Goal: Information Seeking & Learning: Learn about a topic

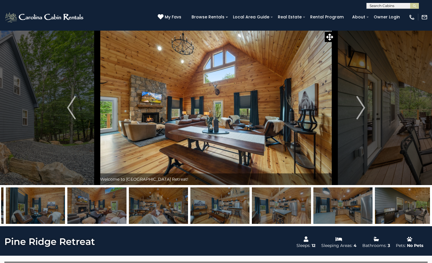
drag, startPoint x: 361, startPoint y: 203, endPoint x: 81, endPoint y: 213, distance: 279.9
click at [81, 213] on img at bounding box center [96, 205] width 59 height 36
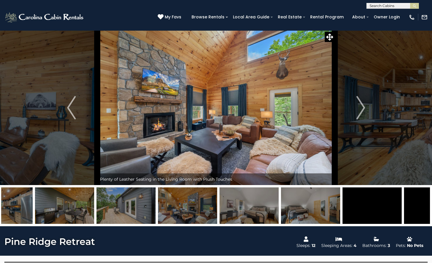
drag, startPoint x: 314, startPoint y: 210, endPoint x: 58, endPoint y: 220, distance: 256.4
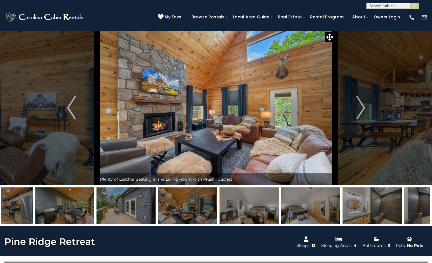
click at [58, 220] on img at bounding box center [64, 205] width 59 height 36
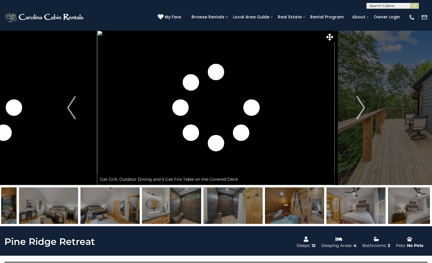
drag, startPoint x: 237, startPoint y: 207, endPoint x: 62, endPoint y: 212, distance: 174.9
click at [80, 212] on img at bounding box center [109, 205] width 59 height 36
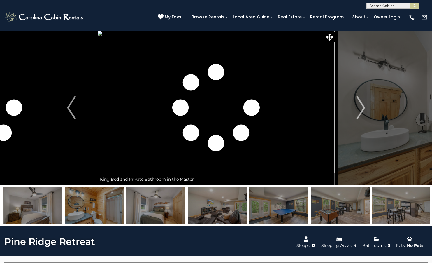
drag, startPoint x: 336, startPoint y: 204, endPoint x: -11, endPoint y: 210, distance: 347.7
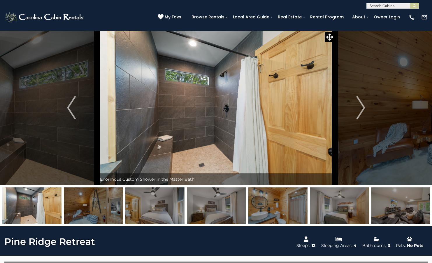
drag, startPoint x: 358, startPoint y: 204, endPoint x: -67, endPoint y: 226, distance: 425.5
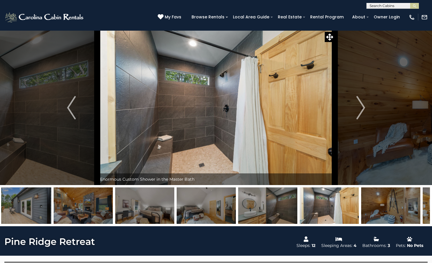
drag, startPoint x: 73, startPoint y: 205, endPoint x: 358, endPoint y: 198, distance: 285.1
click at [358, 198] on img at bounding box center [329, 205] width 59 height 36
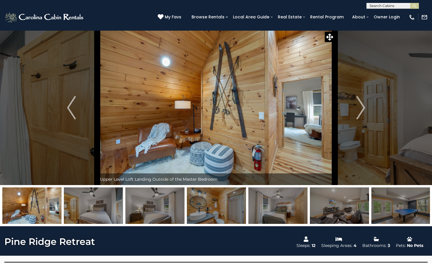
drag, startPoint x: 205, startPoint y: 209, endPoint x: -66, endPoint y: 211, distance: 270.8
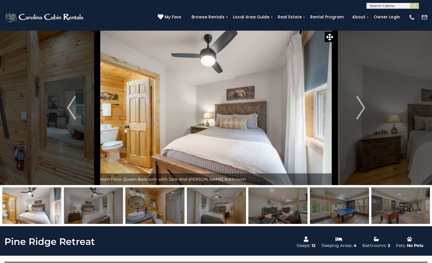
drag, startPoint x: 242, startPoint y: 206, endPoint x: -67, endPoint y: 216, distance: 309.4
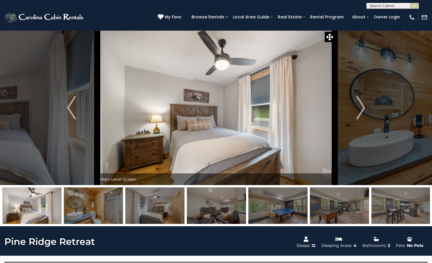
drag, startPoint x: 399, startPoint y: 200, endPoint x: -67, endPoint y: 201, distance: 465.4
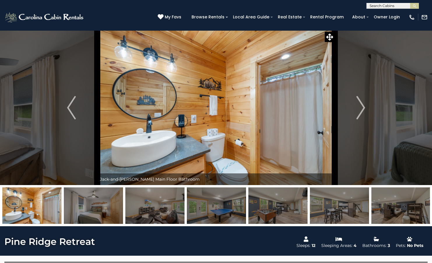
drag, startPoint x: 363, startPoint y: 211, endPoint x: -67, endPoint y: 225, distance: 430.4
click at [362, 108] on img "Next" at bounding box center [360, 107] width 9 height 23
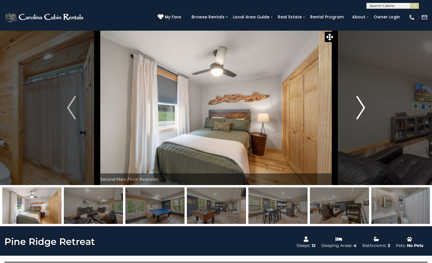
click at [362, 108] on img "Next" at bounding box center [360, 107] width 9 height 23
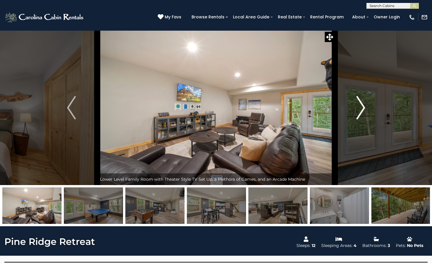
click at [362, 108] on img "Next" at bounding box center [360, 107] width 9 height 23
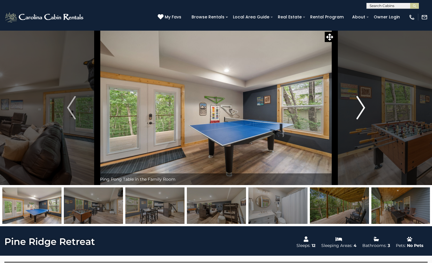
click at [362, 108] on img "Next" at bounding box center [360, 107] width 9 height 23
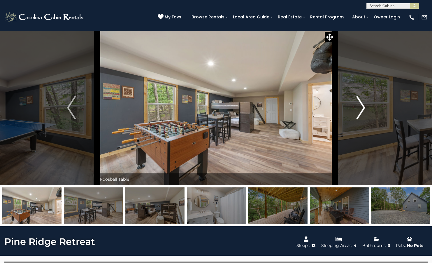
click at [362, 108] on img "Next" at bounding box center [360, 107] width 9 height 23
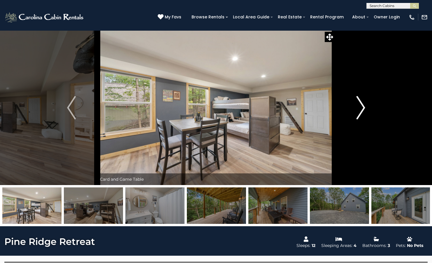
click at [362, 108] on img "Next" at bounding box center [360, 107] width 9 height 23
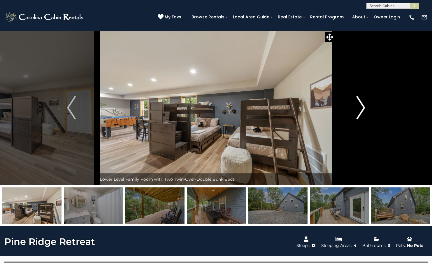
click at [362, 108] on img "Next" at bounding box center [360, 107] width 9 height 23
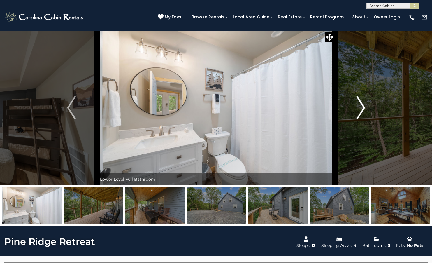
click at [362, 108] on img "Next" at bounding box center [360, 107] width 9 height 23
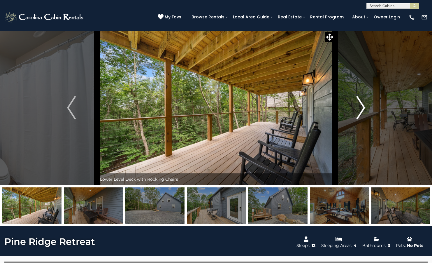
click at [362, 108] on img "Next" at bounding box center [360, 107] width 9 height 23
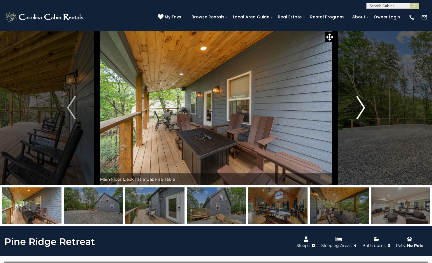
click at [362, 108] on img "Next" at bounding box center [360, 107] width 9 height 23
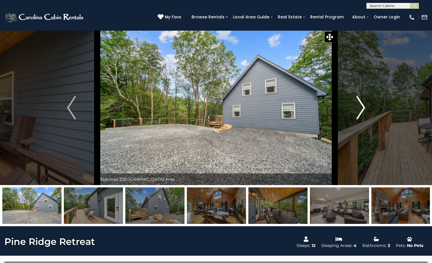
click at [362, 108] on img "Next" at bounding box center [360, 107] width 9 height 23
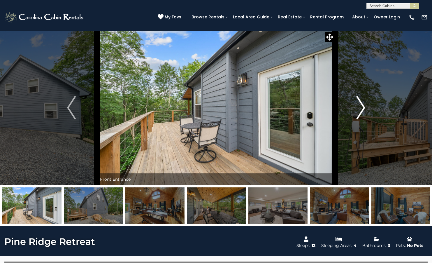
click at [362, 108] on img "Next" at bounding box center [360, 107] width 9 height 23
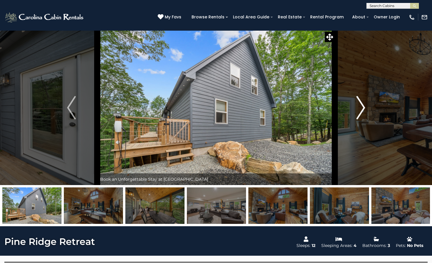
click at [362, 108] on img "Next" at bounding box center [360, 107] width 9 height 23
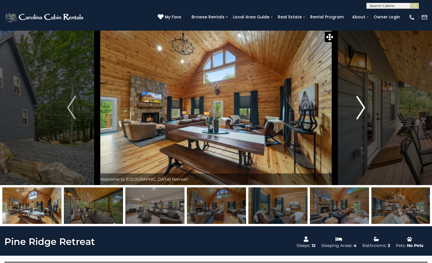
click at [362, 108] on img "Next" at bounding box center [360, 107] width 9 height 23
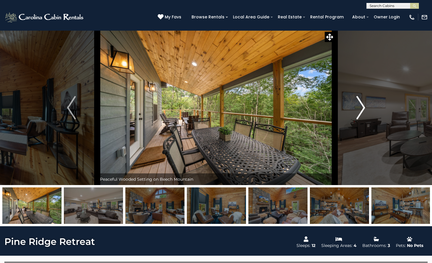
click at [362, 108] on img "Next" at bounding box center [360, 107] width 9 height 23
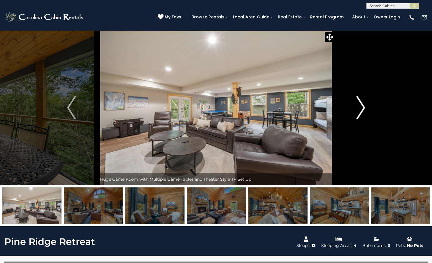
click at [362, 108] on img "Next" at bounding box center [360, 107] width 9 height 23
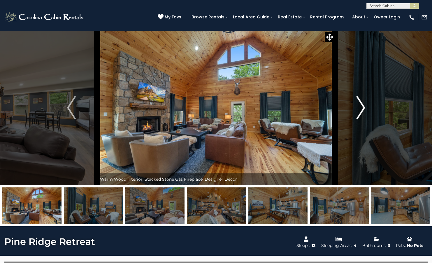
click at [362, 108] on img "Next" at bounding box center [360, 107] width 9 height 23
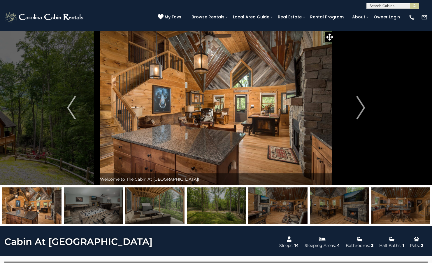
scroll to position [29, 0]
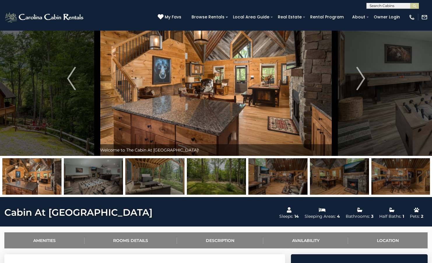
click at [273, 182] on img at bounding box center [277, 176] width 59 height 36
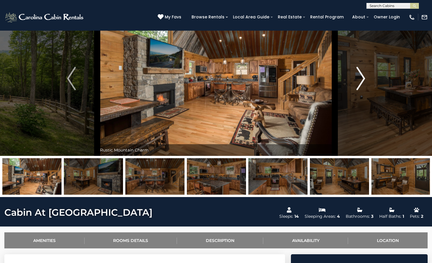
click at [359, 82] on img "Next" at bounding box center [360, 78] width 9 height 23
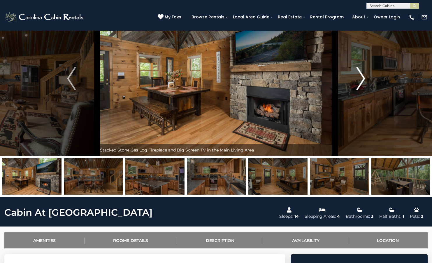
click at [360, 82] on img "Next" at bounding box center [360, 78] width 9 height 23
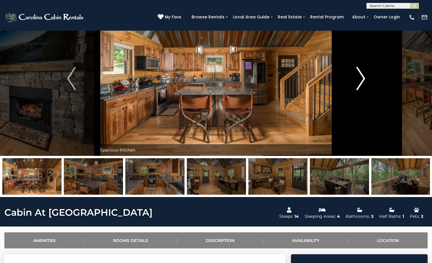
click at [360, 82] on img "Next" at bounding box center [360, 78] width 9 height 23
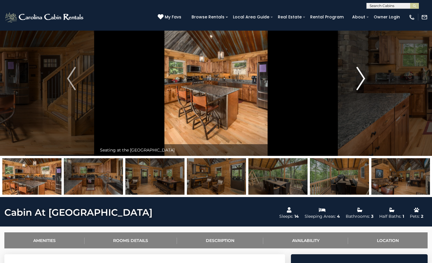
click at [360, 82] on img "Next" at bounding box center [360, 78] width 9 height 23
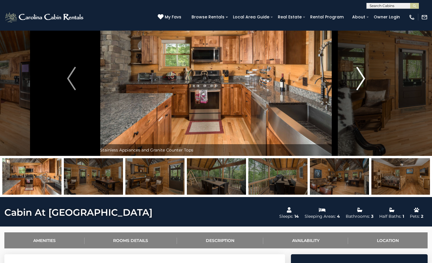
click at [360, 82] on img "Next" at bounding box center [360, 78] width 9 height 23
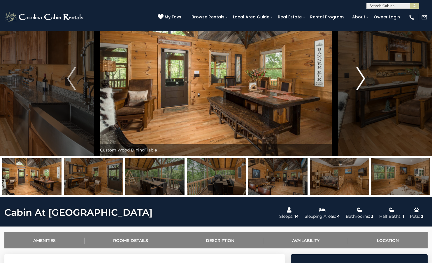
click at [360, 82] on img "Next" at bounding box center [360, 78] width 9 height 23
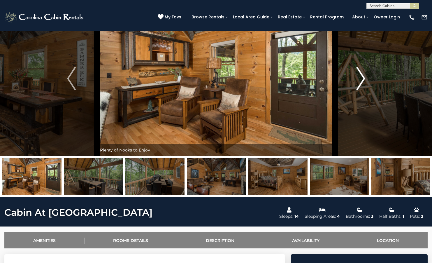
click at [360, 82] on img "Next" at bounding box center [360, 78] width 9 height 23
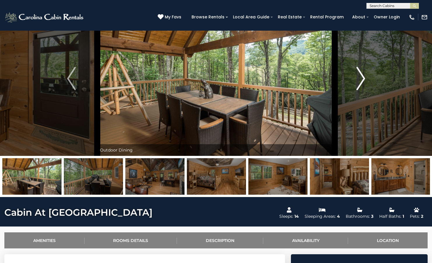
click at [360, 82] on img "Next" at bounding box center [360, 78] width 9 height 23
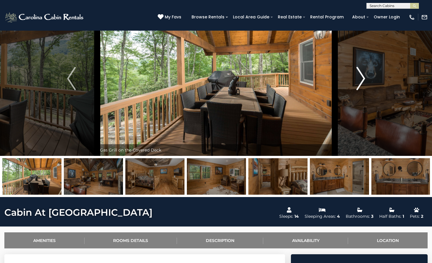
click at [360, 82] on img "Next" at bounding box center [360, 78] width 9 height 23
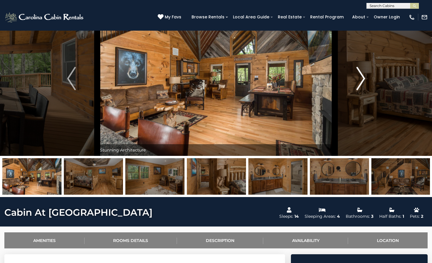
click at [360, 82] on img "Next" at bounding box center [360, 78] width 9 height 23
